Goal: Navigation & Orientation: Find specific page/section

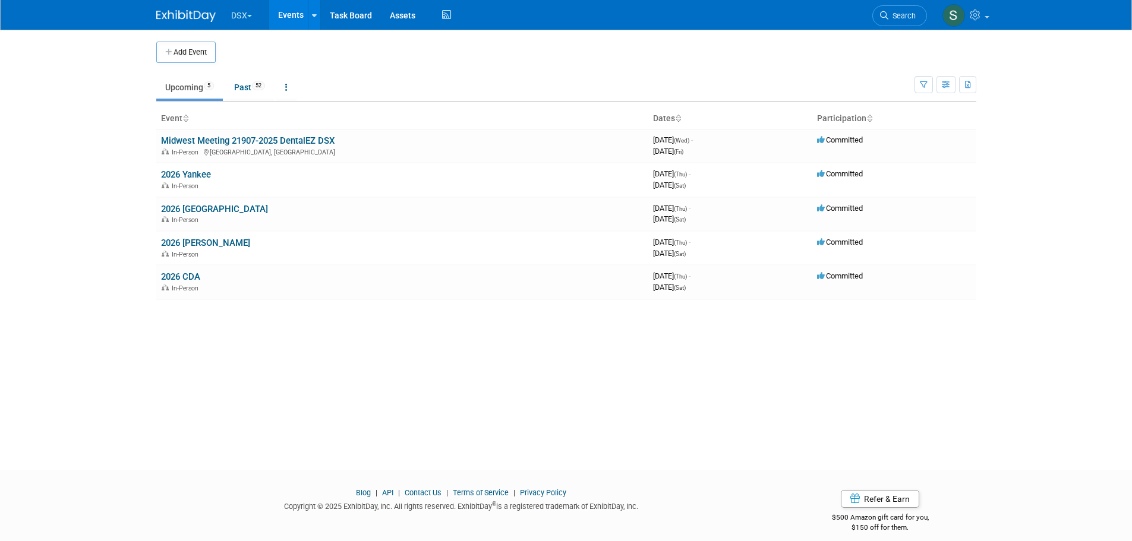
click at [225, 10] on link at bounding box center [193, 10] width 74 height 10
click at [241, 8] on button "DSX" at bounding box center [248, 13] width 37 height 26
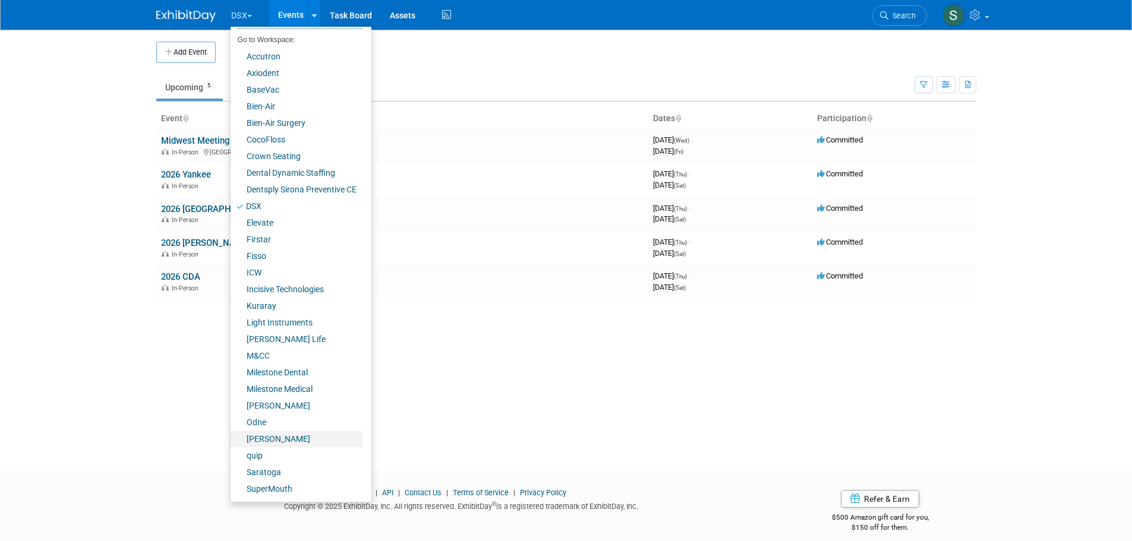
scroll to position [66, 0]
